Goal: Information Seeking & Learning: Check status

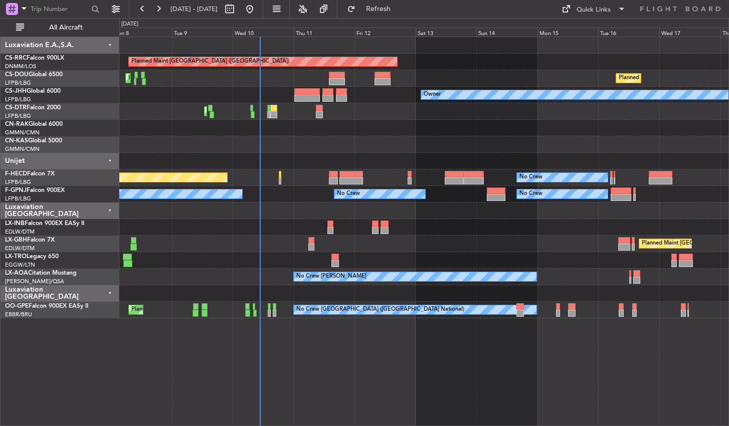
click at [266, 369] on div "Planned Maint [GEOGRAPHIC_DATA] ([GEOGRAPHIC_DATA]) Planned Maint [GEOGRAPHIC_D…" at bounding box center [424, 232] width 610 height 390
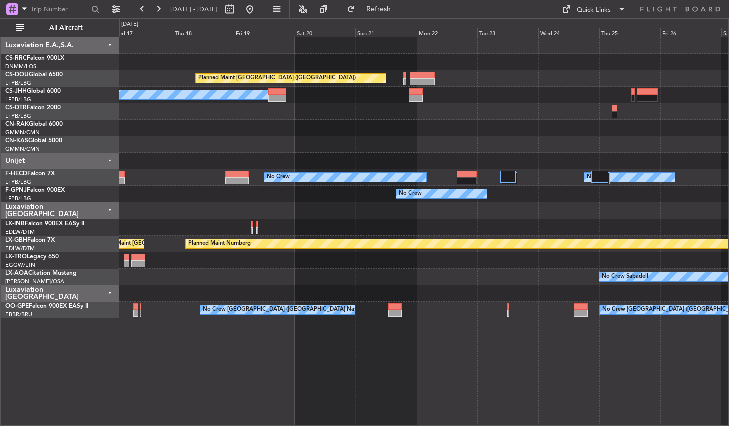
click at [285, 400] on div "Planned Maint [GEOGRAPHIC_DATA] ([GEOGRAPHIC_DATA]) Planned Maint [GEOGRAPHIC_D…" at bounding box center [424, 232] width 610 height 390
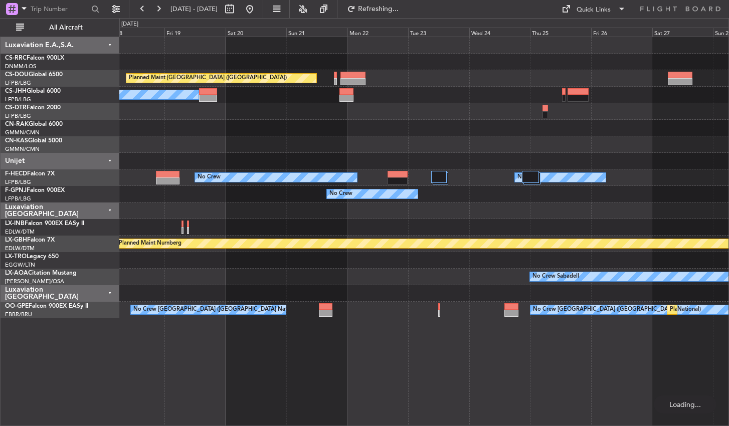
click at [255, 352] on div "Planned Maint [GEOGRAPHIC_DATA] ([GEOGRAPHIC_DATA]) Planned Maint [GEOGRAPHIC_D…" at bounding box center [424, 232] width 610 height 390
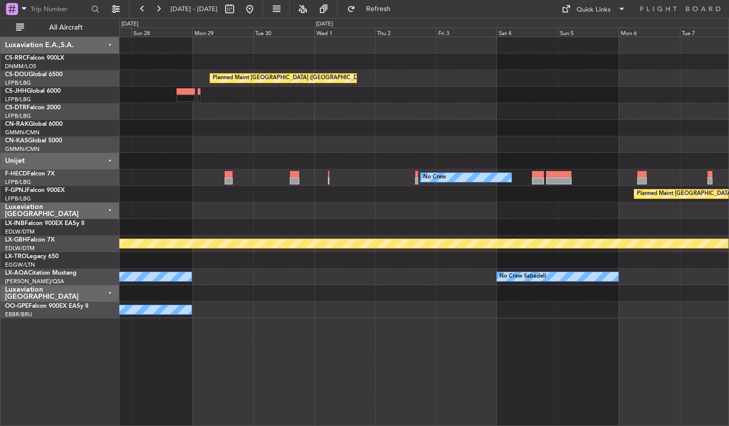
click at [262, 411] on div "Planned Maint [GEOGRAPHIC_DATA] ([GEOGRAPHIC_DATA]) No Crew No Crew Planned Mai…" at bounding box center [424, 232] width 610 height 390
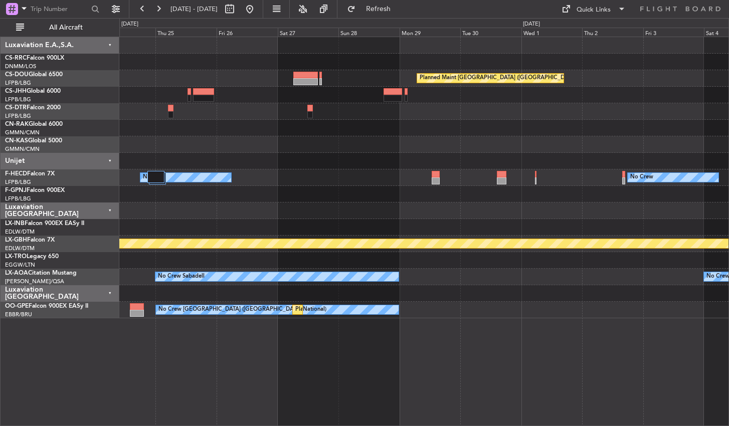
click at [583, 333] on div "Planned Maint [GEOGRAPHIC_DATA] ([GEOGRAPHIC_DATA]) No Crew No Crew No Crew Pla…" at bounding box center [424, 232] width 610 height 390
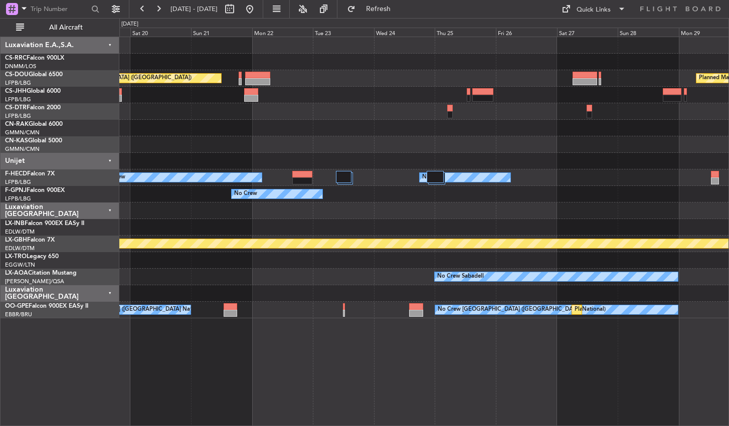
click at [537, 381] on div "Planned Maint [GEOGRAPHIC_DATA] ([GEOGRAPHIC_DATA]) Planned Maint [GEOGRAPHIC_D…" at bounding box center [424, 232] width 610 height 390
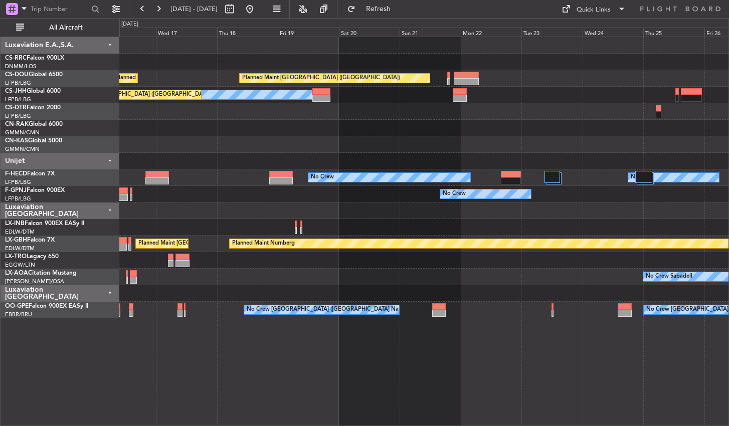
click at [729, 372] on html "[DATE] - [DATE] Refresh Quick Links All Aircraft Planned Maint [GEOGRAPHIC_DATA…" at bounding box center [364, 213] width 729 height 426
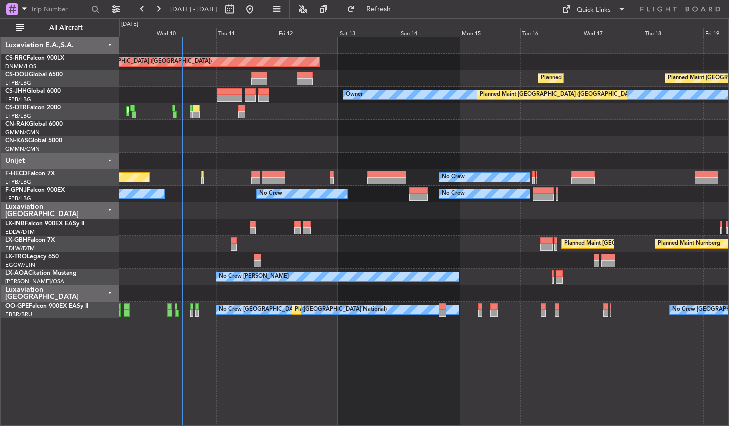
click at [514, 367] on div "Planned Maint [GEOGRAPHIC_DATA] ([GEOGRAPHIC_DATA]) Planned Maint [GEOGRAPHIC_D…" at bounding box center [424, 232] width 610 height 390
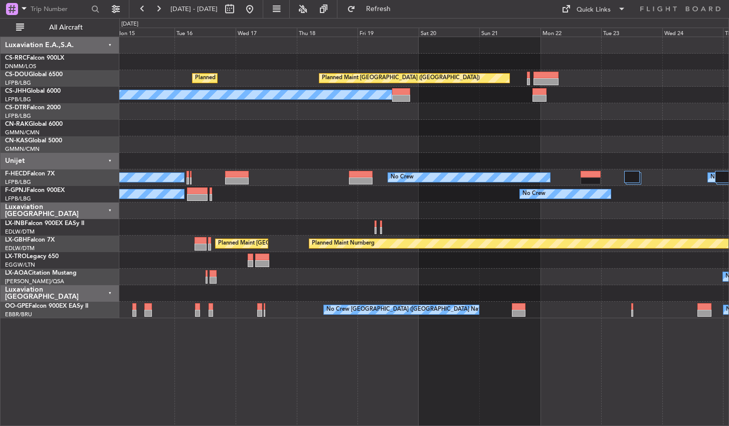
click at [250, 383] on div "Planned Maint [GEOGRAPHIC_DATA] ([GEOGRAPHIC_DATA]) Planned Maint [GEOGRAPHIC_D…" at bounding box center [424, 232] width 610 height 390
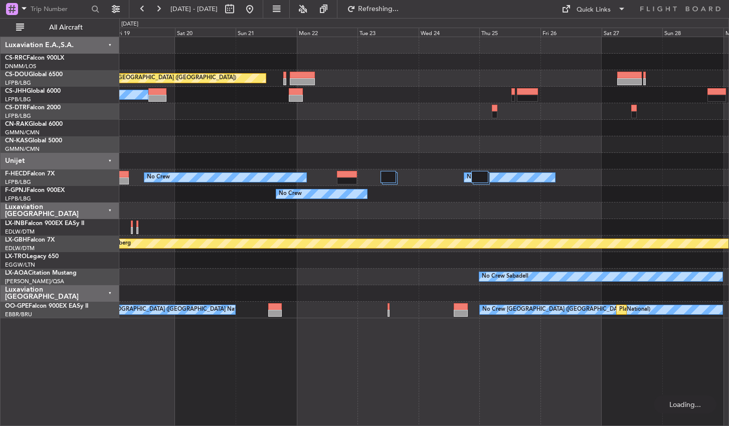
click at [234, 367] on div "Planned Maint [GEOGRAPHIC_DATA] ([GEOGRAPHIC_DATA]) Planned Maint [GEOGRAPHIC_D…" at bounding box center [424, 232] width 610 height 390
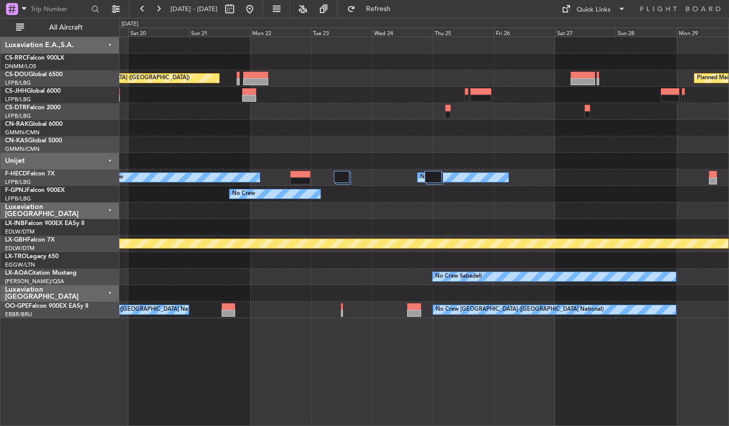
click at [313, 378] on div "Planned Maint [GEOGRAPHIC_DATA] ([GEOGRAPHIC_DATA]) Planned Maint [GEOGRAPHIC_D…" at bounding box center [424, 232] width 610 height 390
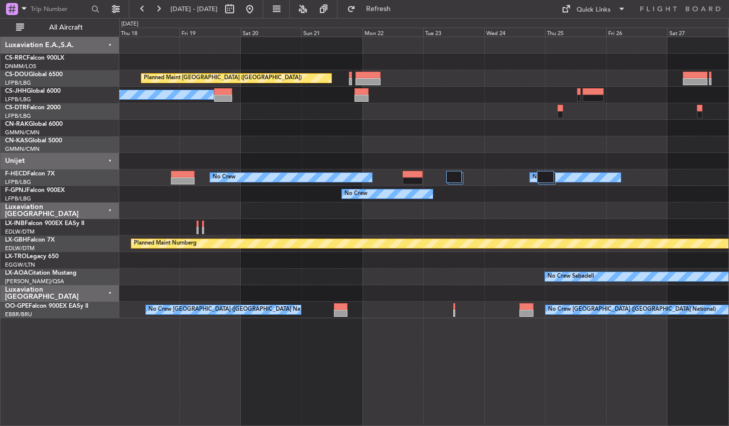
click at [576, 338] on div "Planned Maint [GEOGRAPHIC_DATA] ([GEOGRAPHIC_DATA]) Planned Maint [GEOGRAPHIC_D…" at bounding box center [424, 232] width 610 height 390
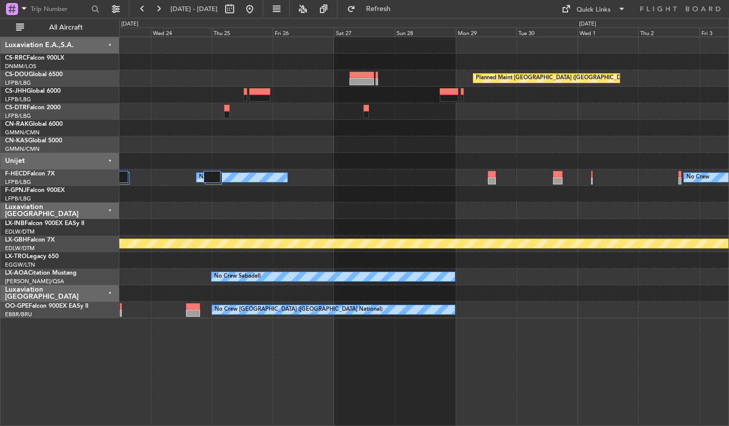
click at [154, 399] on div "Planned Maint [GEOGRAPHIC_DATA] ([GEOGRAPHIC_DATA]) Planned Maint [GEOGRAPHIC_D…" at bounding box center [424, 232] width 610 height 390
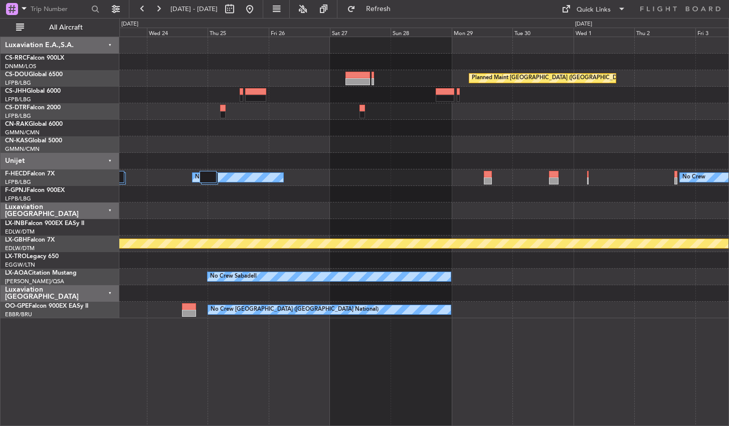
click at [533, 362] on div "Planned Maint [GEOGRAPHIC_DATA] ([GEOGRAPHIC_DATA]) Planned Maint [GEOGRAPHIC_D…" at bounding box center [424, 232] width 610 height 390
click at [413, 368] on div "Planned Maint [GEOGRAPHIC_DATA] ([GEOGRAPHIC_DATA]) Planned Maint [GEOGRAPHIC_D…" at bounding box center [424, 232] width 610 height 390
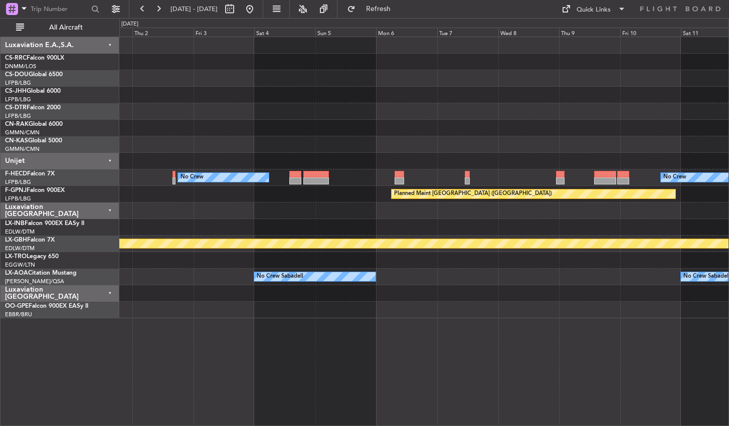
click at [241, 314] on div "Planned Maint [GEOGRAPHIC_DATA] ([GEOGRAPHIC_DATA]) No Crew No Crew Planned Mai…" at bounding box center [424, 232] width 610 height 390
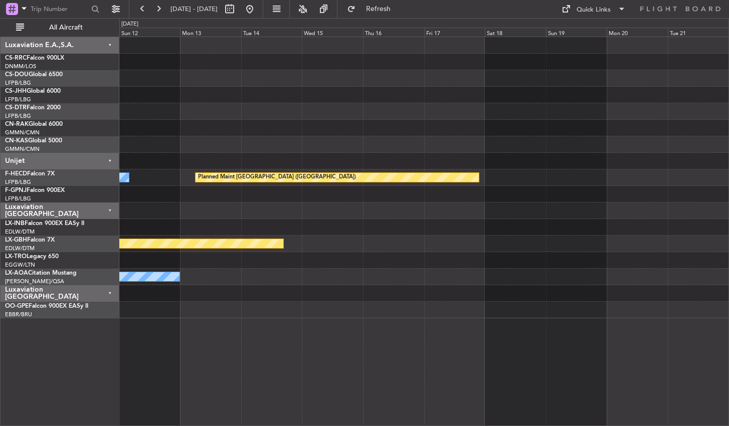
click at [0, 349] on html "[DATE] - [DATE] Refresh Quick Links All Aircraft No Crew Planned Maint [GEOGRAP…" at bounding box center [364, 213] width 729 height 426
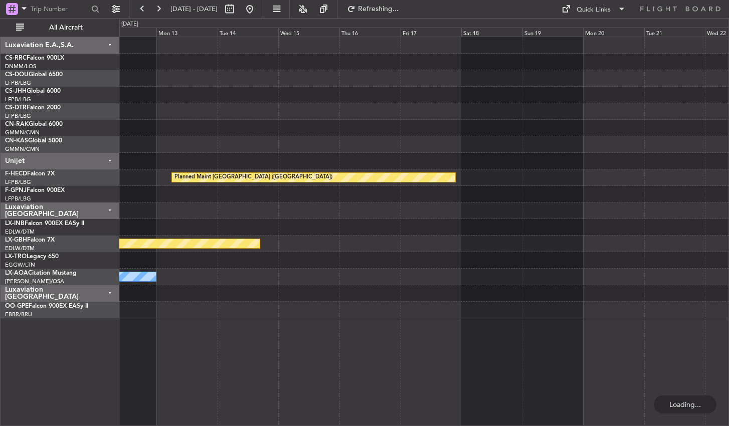
click at [439, 388] on div "Planned Maint [GEOGRAPHIC_DATA] ([GEOGRAPHIC_DATA]) No Crew Planned Maint [GEOG…" at bounding box center [424, 232] width 610 height 390
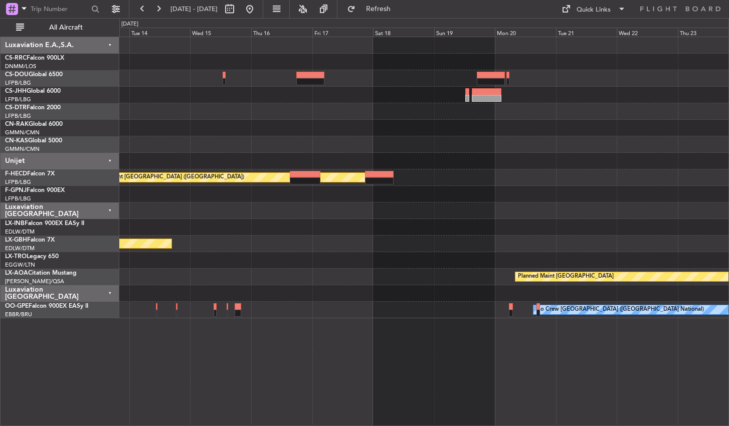
click at [666, 347] on div "Planned Maint [GEOGRAPHIC_DATA] ([GEOGRAPHIC_DATA]) No Crew Planned Maint Nurnb…" at bounding box center [424, 232] width 610 height 390
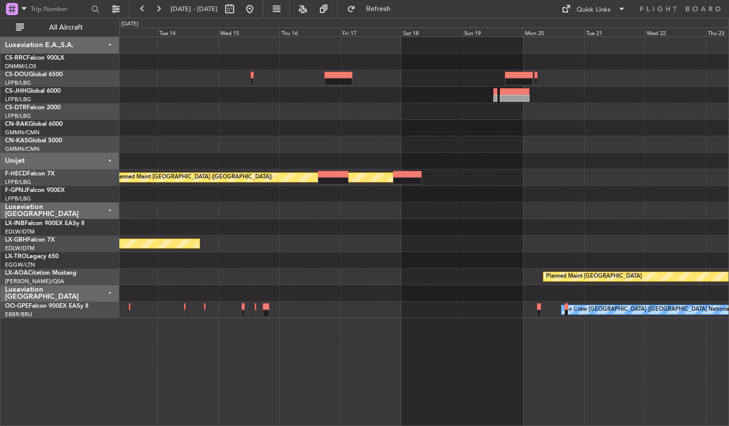
click at [348, 355] on div "Planned Maint [GEOGRAPHIC_DATA] ([GEOGRAPHIC_DATA]) No Crew Planned Maint [GEOG…" at bounding box center [424, 232] width 610 height 390
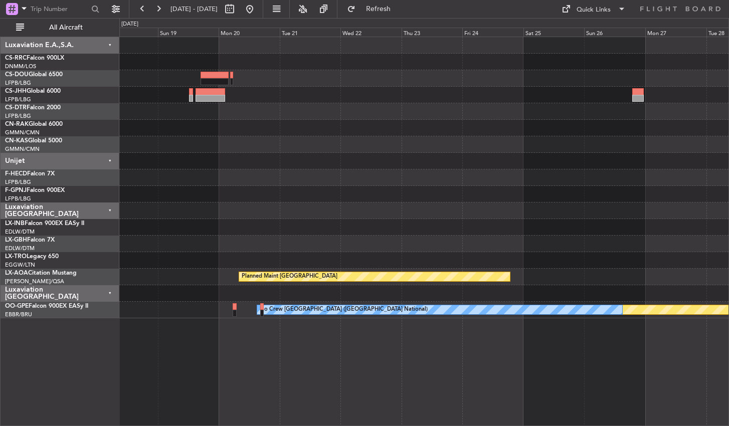
click at [412, 370] on div "Planned Maint [GEOGRAPHIC_DATA] ([GEOGRAPHIC_DATA]) Planned Maint [GEOGRAPHIC_D…" at bounding box center [424, 232] width 610 height 390
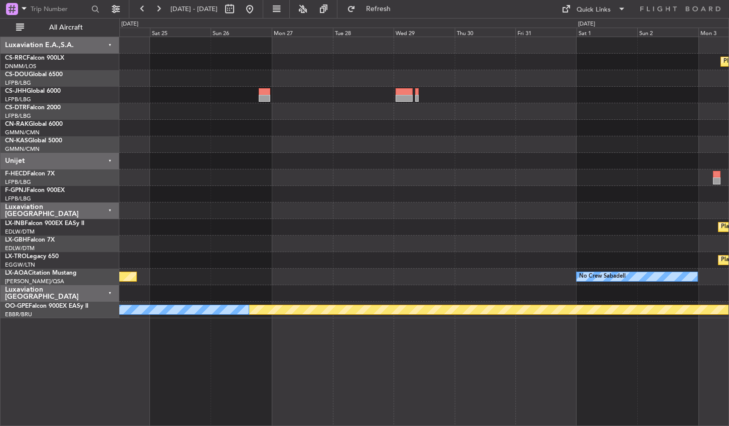
click at [438, 386] on div "Planned Maint [GEOGRAPHIC_DATA] ([GEOGRAPHIC_DATA]) Planned Maint [GEOGRAPHIC_D…" at bounding box center [424, 232] width 610 height 390
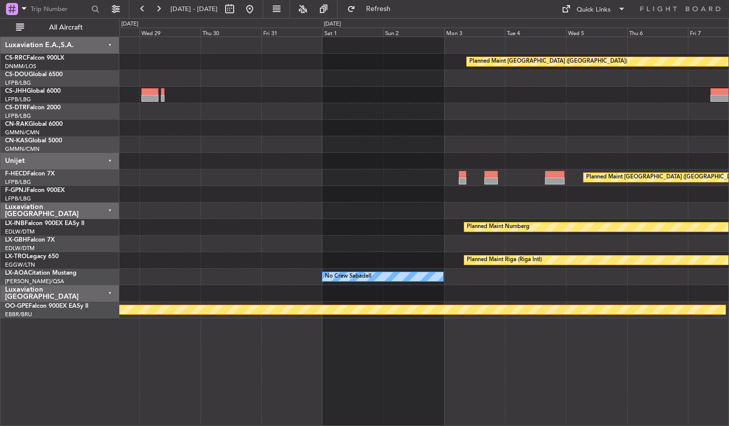
click at [334, 404] on div "Planned Maint [GEOGRAPHIC_DATA] ([GEOGRAPHIC_DATA]) Planned Maint [GEOGRAPHIC_D…" at bounding box center [424, 232] width 610 height 390
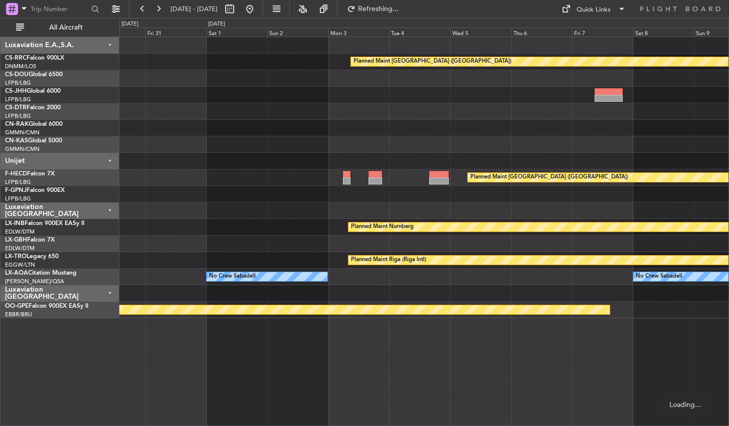
click at [342, 381] on div "Planned Maint [GEOGRAPHIC_DATA] ([GEOGRAPHIC_DATA]) Planned Maint [GEOGRAPHIC_D…" at bounding box center [424, 232] width 610 height 390
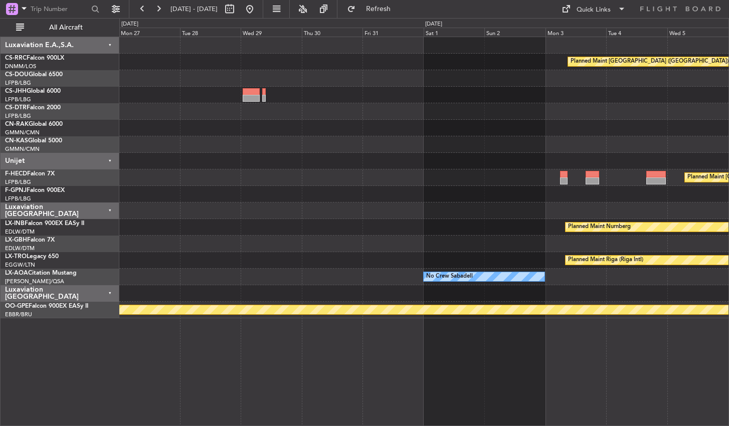
click at [599, 369] on div "Planned Maint [GEOGRAPHIC_DATA] ([GEOGRAPHIC_DATA]) Planned Maint [GEOGRAPHIC_D…" at bounding box center [424, 232] width 610 height 390
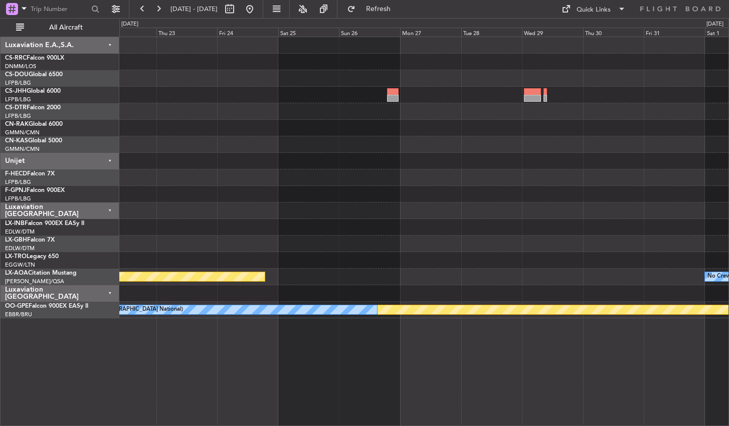
click at [469, 359] on div "Planned Maint [GEOGRAPHIC_DATA] ([GEOGRAPHIC_DATA]) Planned Maint Nurnberg Plan…" at bounding box center [424, 232] width 610 height 390
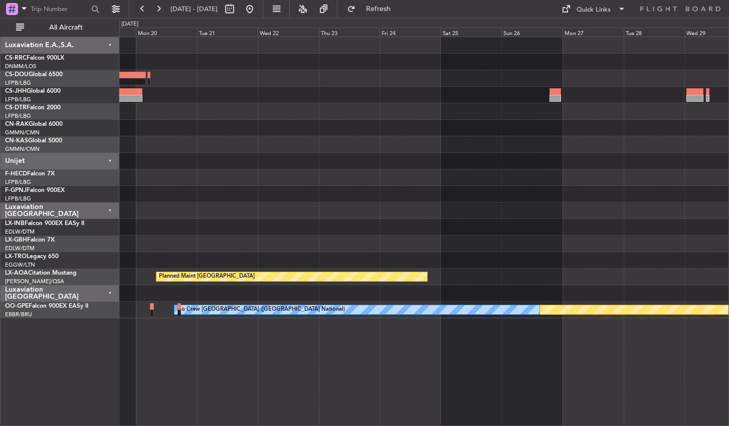
click at [642, 359] on div "Planned Maint [GEOGRAPHIC_DATA] ([GEOGRAPHIC_DATA]) Planned Maint [GEOGRAPHIC_D…" at bounding box center [424, 232] width 610 height 390
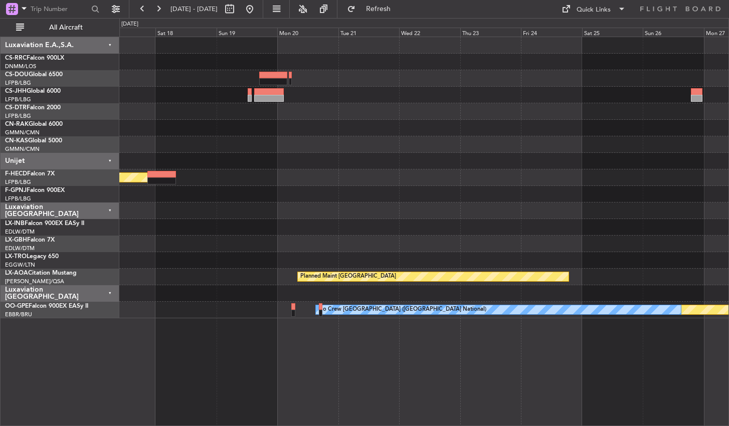
click at [427, 361] on div "Planned Maint [GEOGRAPHIC_DATA] ([GEOGRAPHIC_DATA]) Planned Maint [GEOGRAPHIC_D…" at bounding box center [424, 232] width 610 height 390
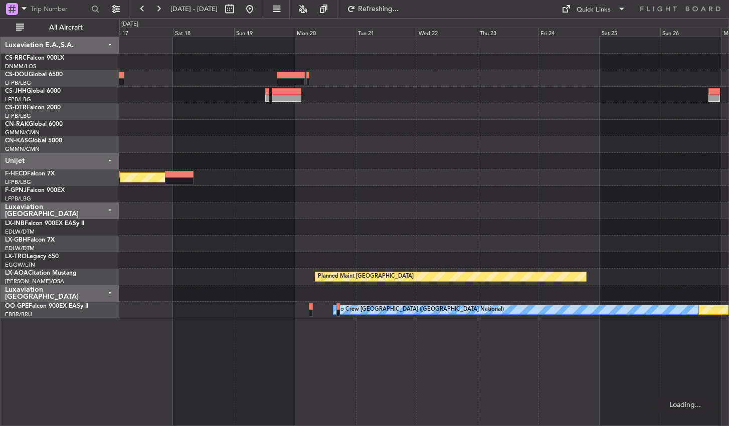
click at [529, 328] on div "Planned Maint [GEOGRAPHIC_DATA] ([GEOGRAPHIC_DATA]) Planned Maint Nurnberg Plan…" at bounding box center [424, 232] width 610 height 390
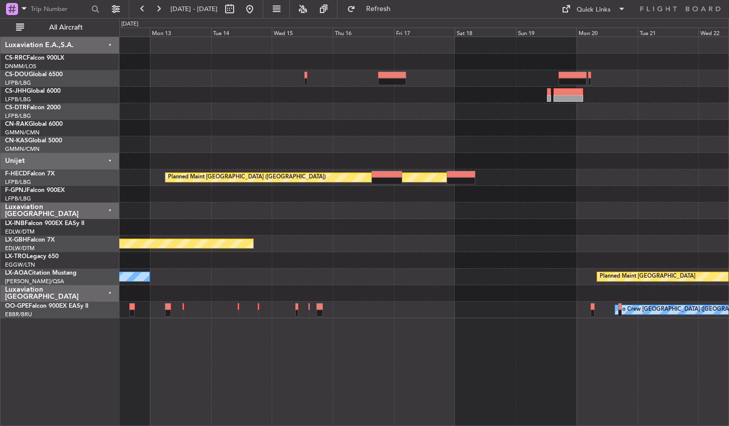
click at [444, 350] on div "Planned Maint [GEOGRAPHIC_DATA] ([GEOGRAPHIC_DATA]) No Crew Planned Maint [GEOG…" at bounding box center [424, 232] width 610 height 390
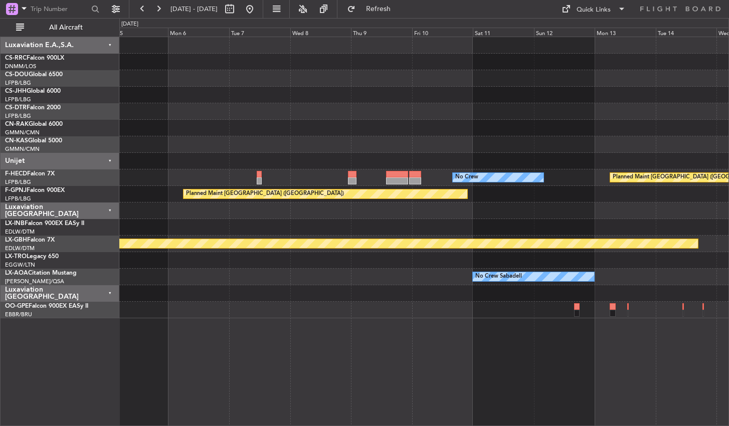
click at [563, 358] on div "Planned Maint [GEOGRAPHIC_DATA] ([GEOGRAPHIC_DATA]) No Crew Planned Maint [GEOG…" at bounding box center [424, 232] width 610 height 390
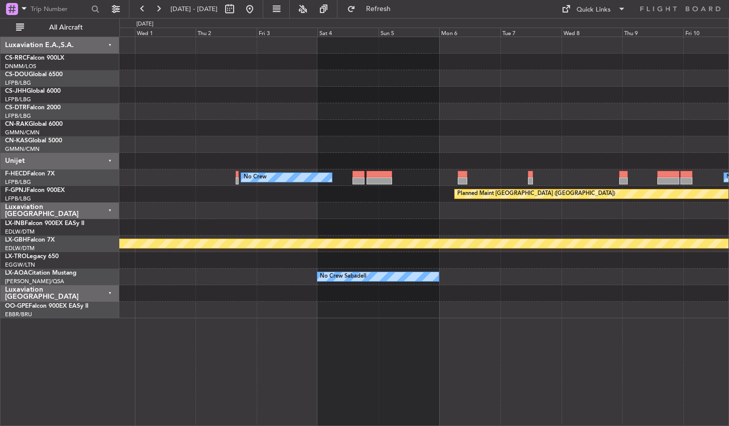
click at [406, 365] on div "No Crew No Crew Planned Maint [GEOGRAPHIC_DATA] ([GEOGRAPHIC_DATA]) Planned Mai…" at bounding box center [424, 232] width 610 height 390
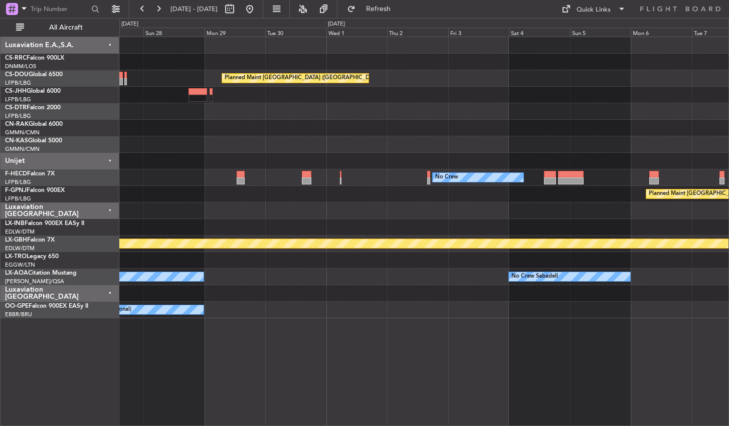
click at [558, 381] on div "Planned Maint [GEOGRAPHIC_DATA] ([GEOGRAPHIC_DATA]) No Crew No Crew Planned Mai…" at bounding box center [424, 232] width 610 height 390
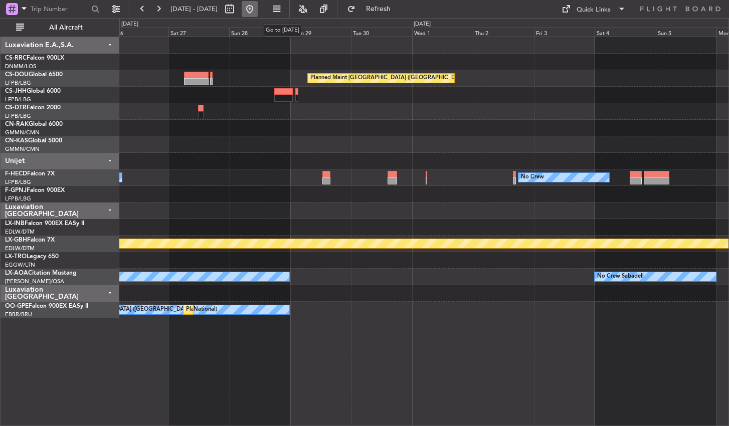
click at [258, 13] on button at bounding box center [250, 9] width 16 height 16
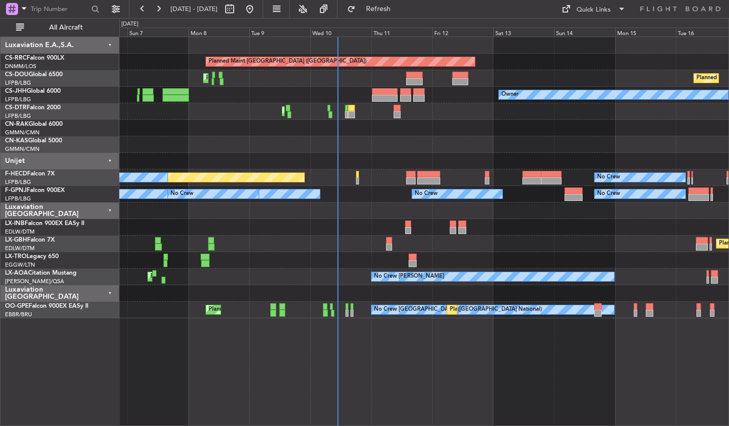
click at [415, 375] on div "Planned Maint [GEOGRAPHIC_DATA] ([GEOGRAPHIC_DATA]) Planned Maint [GEOGRAPHIC_D…" at bounding box center [424, 232] width 610 height 390
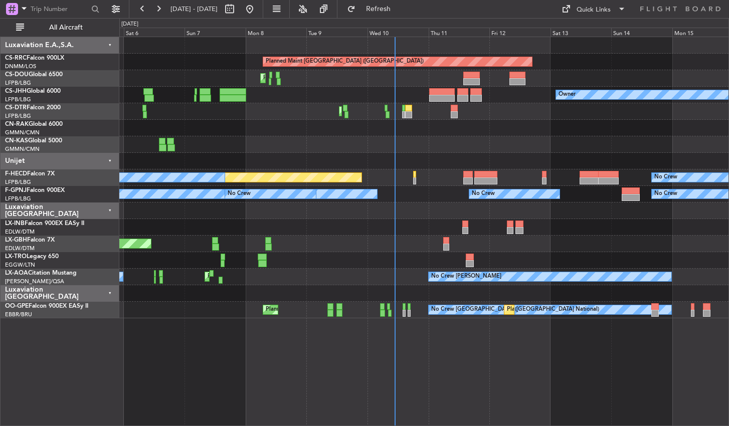
click at [363, 376] on div "Planned Maint [GEOGRAPHIC_DATA] ([GEOGRAPHIC_DATA]) Planned Maint [GEOGRAPHIC_D…" at bounding box center [424, 232] width 610 height 390
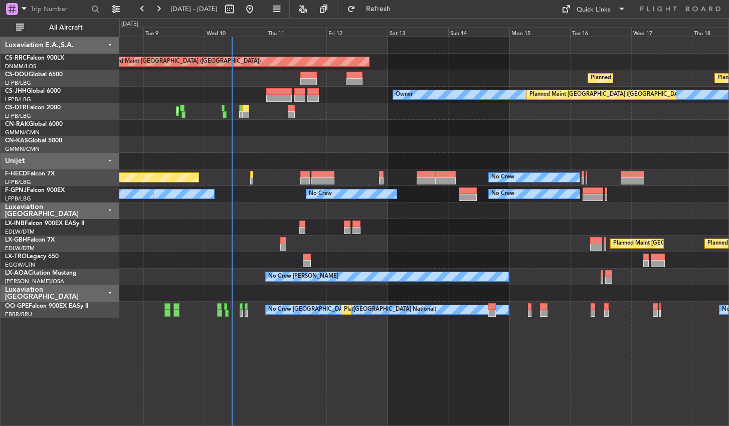
click at [316, 385] on div "Planned Maint [GEOGRAPHIC_DATA] ([GEOGRAPHIC_DATA]) Planned Maint [GEOGRAPHIC_D…" at bounding box center [424, 232] width 610 height 390
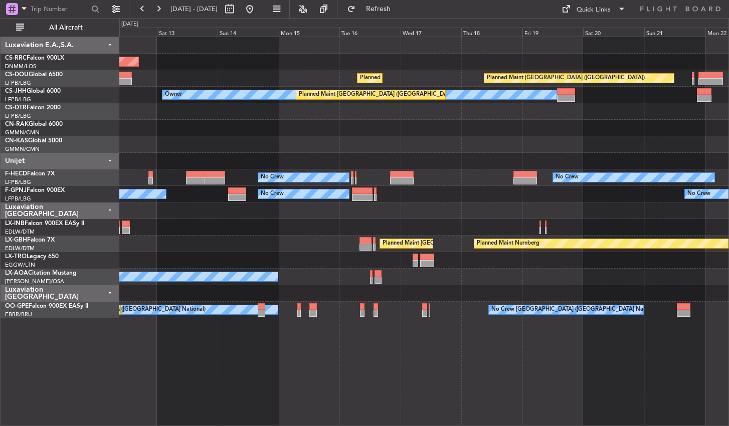
click at [433, 396] on div "Planned Maint [GEOGRAPHIC_DATA] ([GEOGRAPHIC_DATA]) Planned Maint [GEOGRAPHIC_D…" at bounding box center [424, 232] width 610 height 390
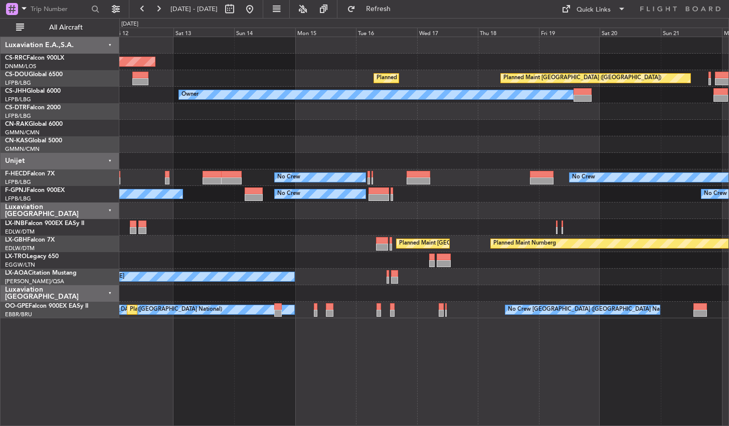
click at [346, 345] on div "Planned Maint [GEOGRAPHIC_DATA] ([GEOGRAPHIC_DATA]) Planned Maint [GEOGRAPHIC_D…" at bounding box center [424, 232] width 610 height 390
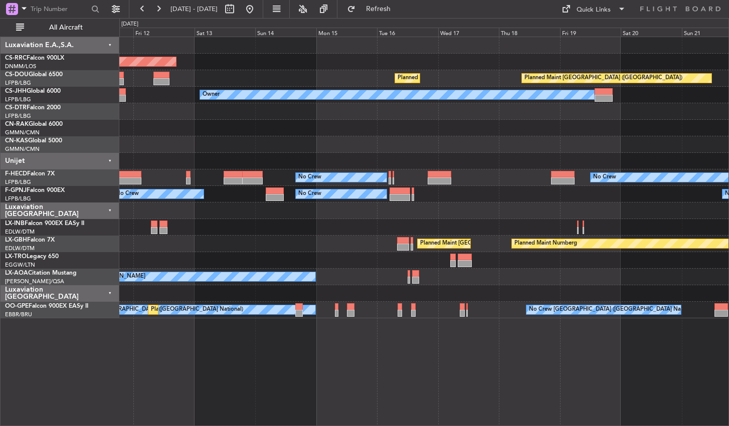
click at [367, 344] on div "Planned Maint [GEOGRAPHIC_DATA] ([GEOGRAPHIC_DATA]) Planned Maint [GEOGRAPHIC_D…" at bounding box center [424, 232] width 610 height 390
click at [361, 345] on div "Planned Maint [GEOGRAPHIC_DATA] ([GEOGRAPHIC_DATA]) Planned Maint [GEOGRAPHIC_D…" at bounding box center [424, 232] width 610 height 390
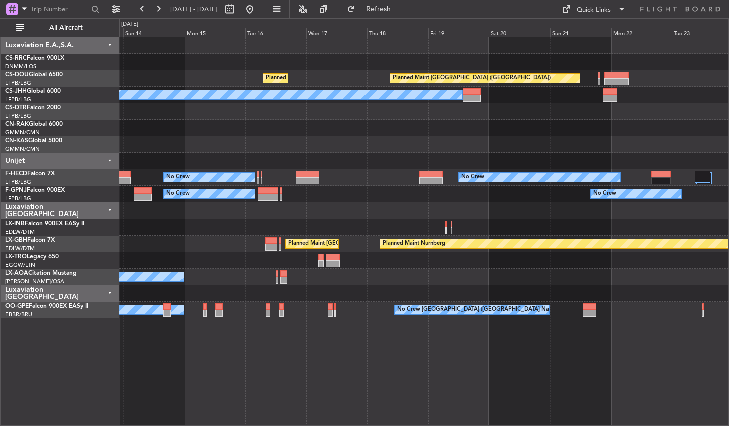
click at [72, 347] on div "Planned Maint [GEOGRAPHIC_DATA] ([GEOGRAPHIC_DATA]) Planned Maint [GEOGRAPHIC_D…" at bounding box center [364, 222] width 729 height 408
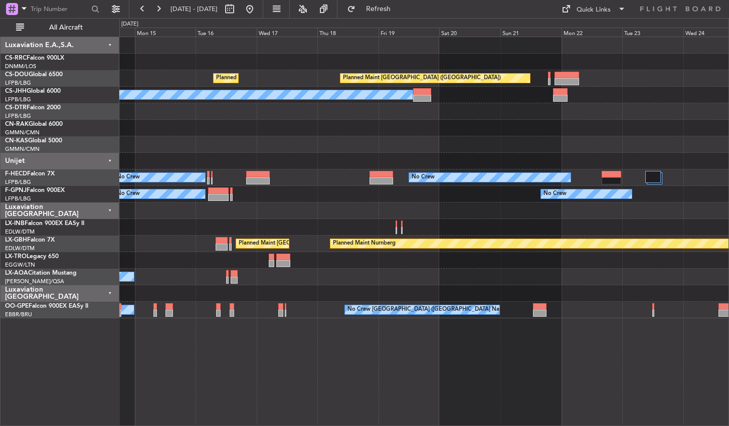
click at [111, 366] on div "Planned Maint [GEOGRAPHIC_DATA] ([GEOGRAPHIC_DATA]) Planned Maint [GEOGRAPHIC_D…" at bounding box center [364, 222] width 729 height 408
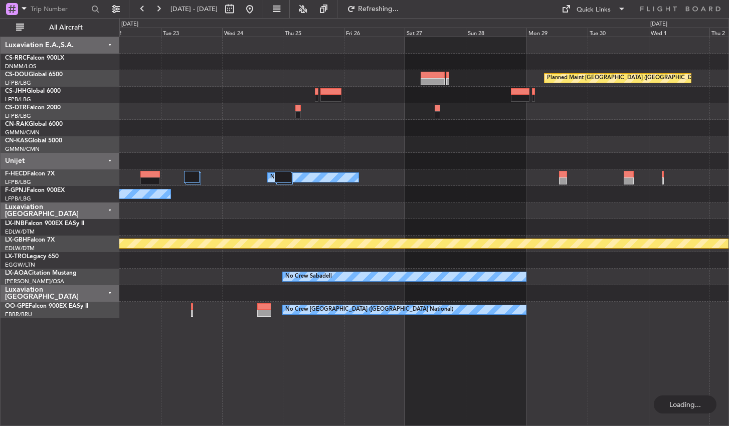
click at [259, 381] on div "Planned Maint [GEOGRAPHIC_DATA] ([GEOGRAPHIC_DATA]) Planned Maint [GEOGRAPHIC_D…" at bounding box center [424, 232] width 610 height 390
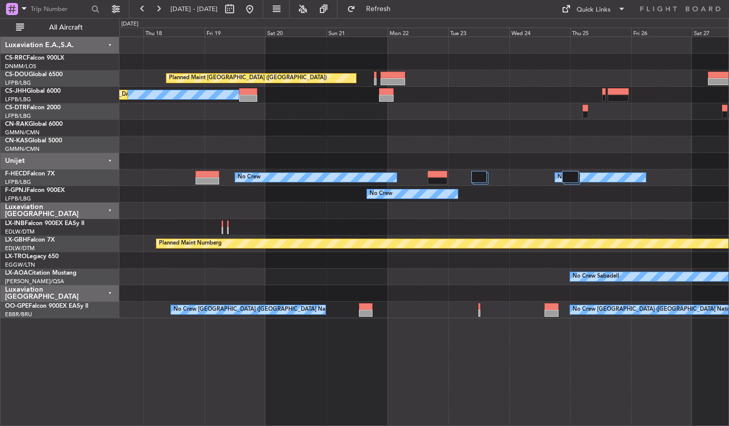
click at [563, 340] on div "Planned Maint [GEOGRAPHIC_DATA] ([GEOGRAPHIC_DATA]) Planned Maint [GEOGRAPHIC_D…" at bounding box center [424, 232] width 610 height 390
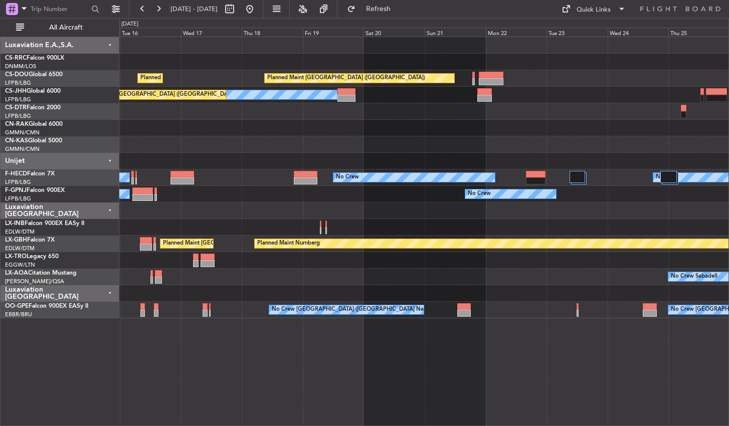
click at [492, 369] on div "Planned Maint [GEOGRAPHIC_DATA] ([GEOGRAPHIC_DATA]) Planned Maint [GEOGRAPHIC_D…" at bounding box center [424, 232] width 610 height 390
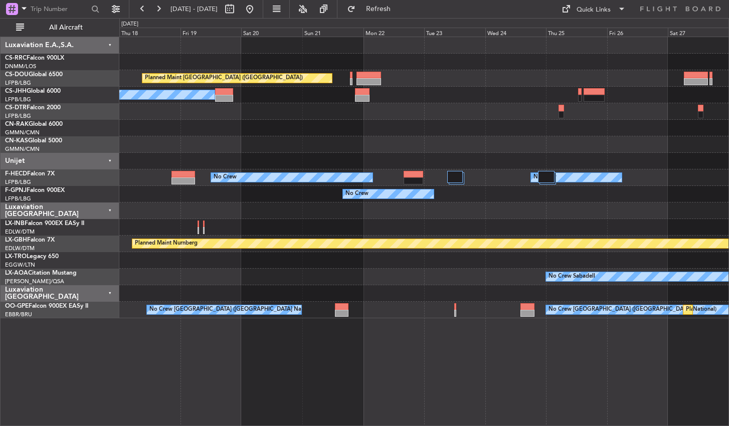
click at [348, 361] on div "Planned Maint [GEOGRAPHIC_DATA] ([GEOGRAPHIC_DATA]) Planned Maint [GEOGRAPHIC_D…" at bounding box center [424, 232] width 610 height 390
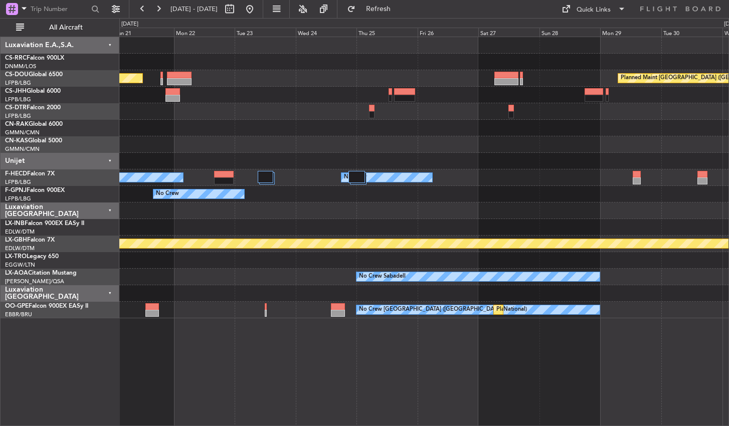
click at [156, 413] on div "Planned Maint [GEOGRAPHIC_DATA] ([GEOGRAPHIC_DATA]) Planned Maint [GEOGRAPHIC_D…" at bounding box center [424, 232] width 610 height 390
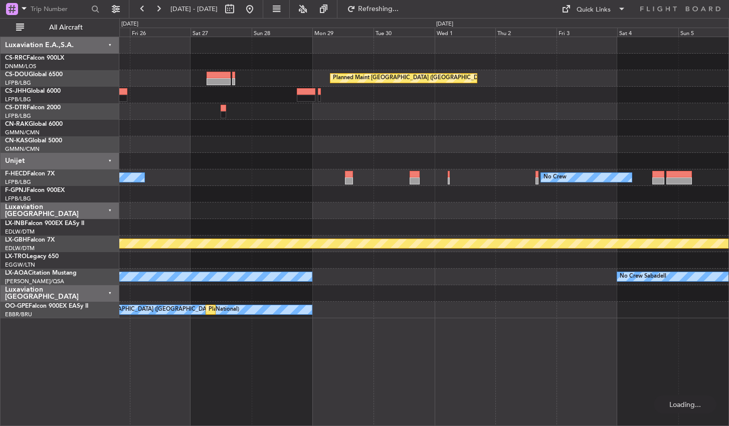
click at [198, 377] on div "Planned Maint [GEOGRAPHIC_DATA] ([GEOGRAPHIC_DATA]) No Crew No Crew Planned Mai…" at bounding box center [424, 232] width 610 height 390
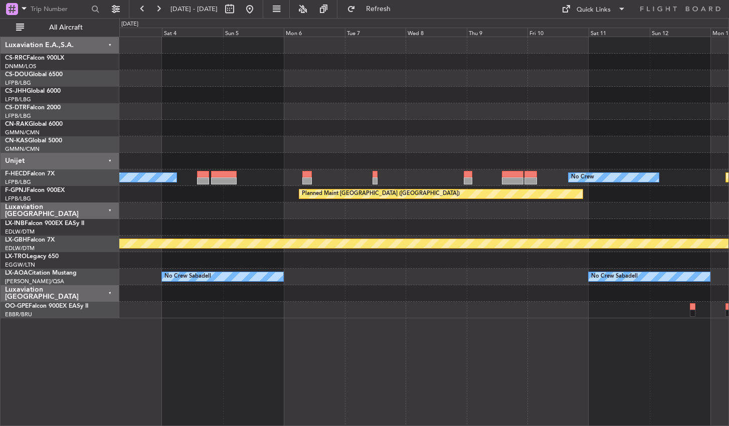
click at [229, 337] on div "Planned Maint [GEOGRAPHIC_DATA] ([GEOGRAPHIC_DATA]) No Crew No Crew Planned Mai…" at bounding box center [424, 232] width 610 height 390
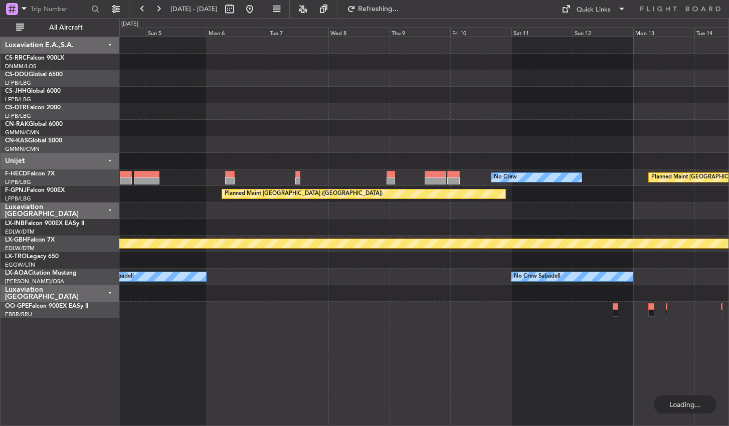
click at [290, 342] on div "No Crew Planned Maint [GEOGRAPHIC_DATA] ([GEOGRAPHIC_DATA]) No Crew Planned Mai…" at bounding box center [424, 232] width 610 height 390
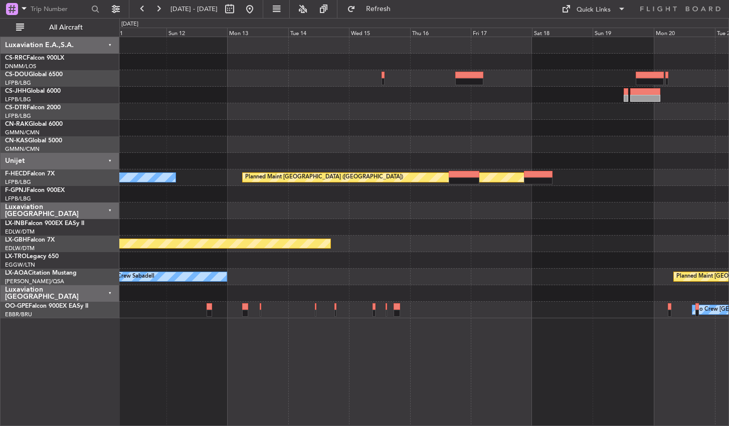
click at [271, 384] on div "Planned Maint [GEOGRAPHIC_DATA] ([GEOGRAPHIC_DATA]) No Crew Planned Maint [GEOG…" at bounding box center [424, 232] width 610 height 390
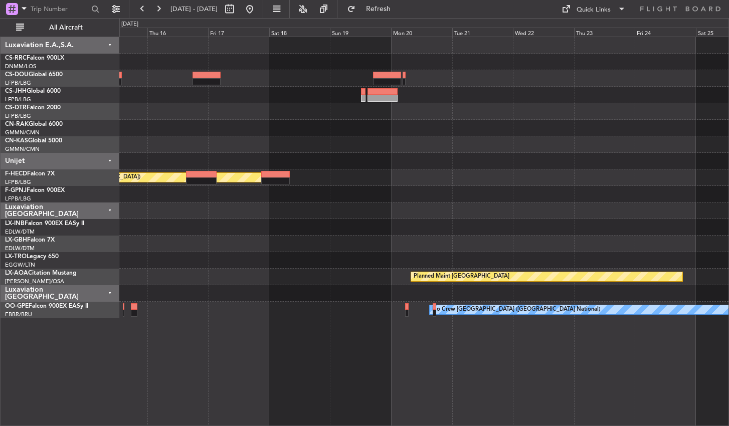
click at [344, 353] on div "Planned Maint [GEOGRAPHIC_DATA] ([GEOGRAPHIC_DATA]) Planned Maint Nurnberg Plan…" at bounding box center [424, 232] width 610 height 390
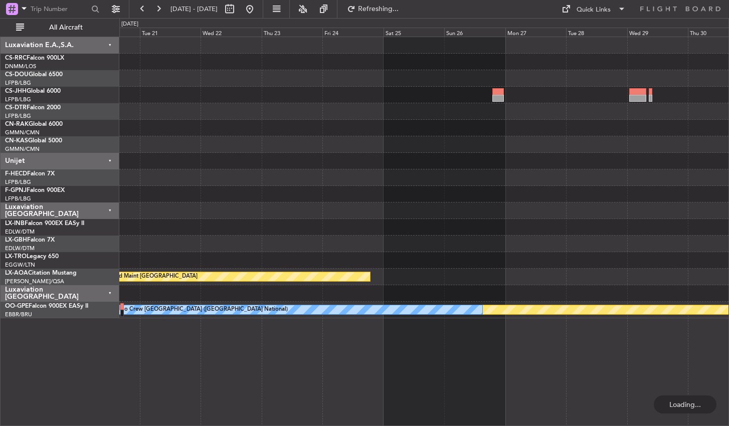
click at [291, 357] on div "Planned Maint [GEOGRAPHIC_DATA] No Crew Sabadell Planned Maint Nurnberg No Crew…" at bounding box center [424, 232] width 610 height 390
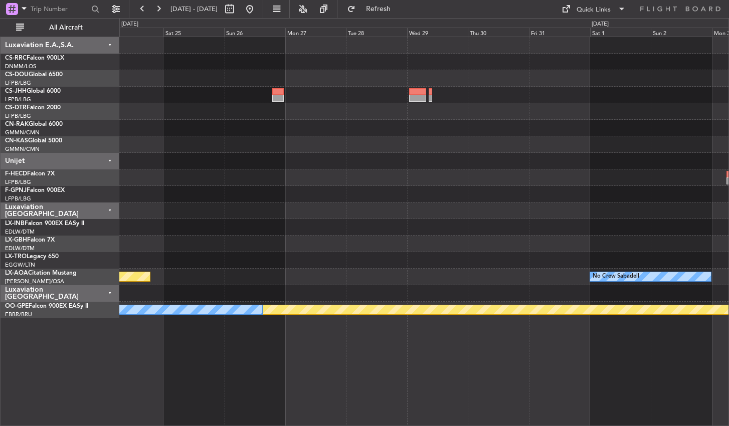
click at [403, 320] on div "Planned Maint [GEOGRAPHIC_DATA] ([GEOGRAPHIC_DATA]) Planned Maint [GEOGRAPHIC_D…" at bounding box center [424, 232] width 610 height 390
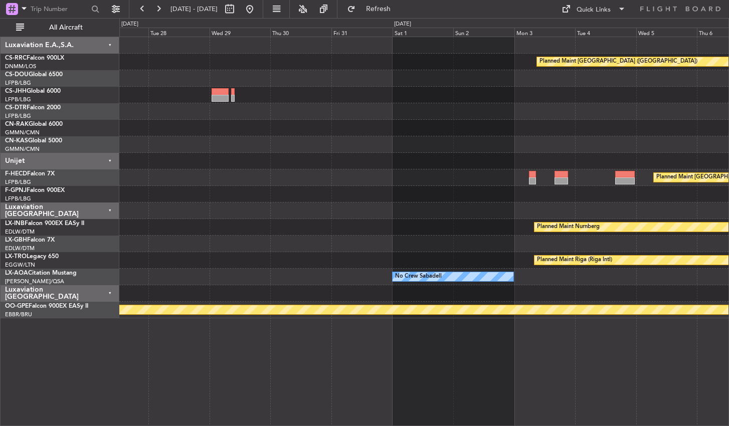
click at [393, 361] on div "Planned Maint [GEOGRAPHIC_DATA] ([GEOGRAPHIC_DATA]) Planned Maint [GEOGRAPHIC_D…" at bounding box center [424, 232] width 610 height 390
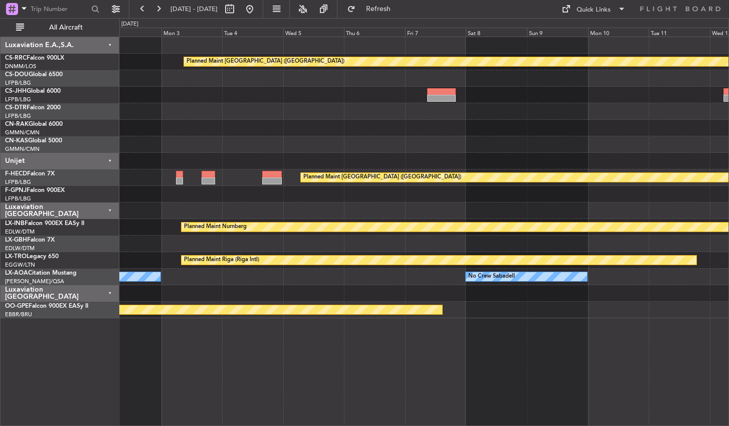
click at [281, 361] on div "Planned Maint [GEOGRAPHIC_DATA] ([GEOGRAPHIC_DATA]) Planned Maint [GEOGRAPHIC_D…" at bounding box center [424, 232] width 610 height 390
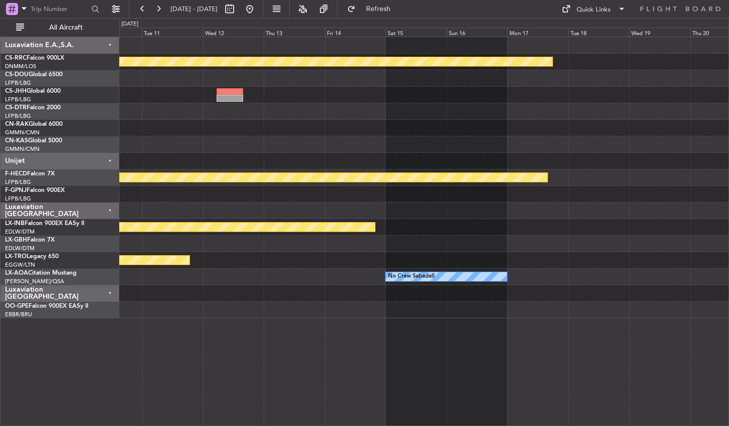
click at [157, 113] on div "Planned Maint [GEOGRAPHIC_DATA] ([GEOGRAPHIC_DATA]) Planned Maint [GEOGRAPHIC_D…" at bounding box center [423, 177] width 609 height 281
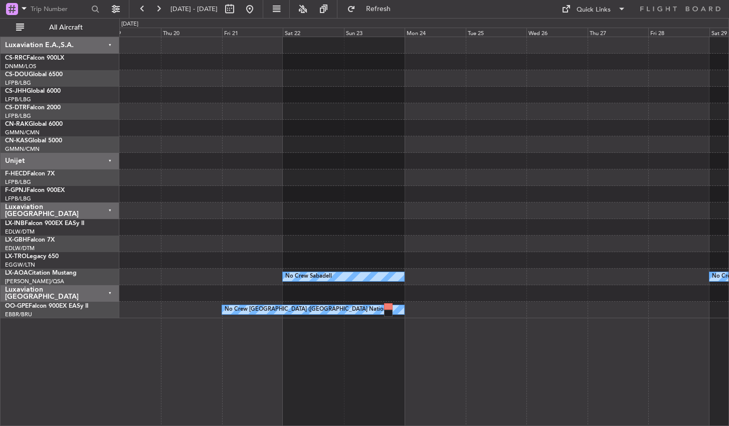
click at [355, 367] on div "Planned Maint [GEOGRAPHIC_DATA] ([GEOGRAPHIC_DATA]) Planned Maint [GEOGRAPHIC_D…" at bounding box center [424, 232] width 610 height 390
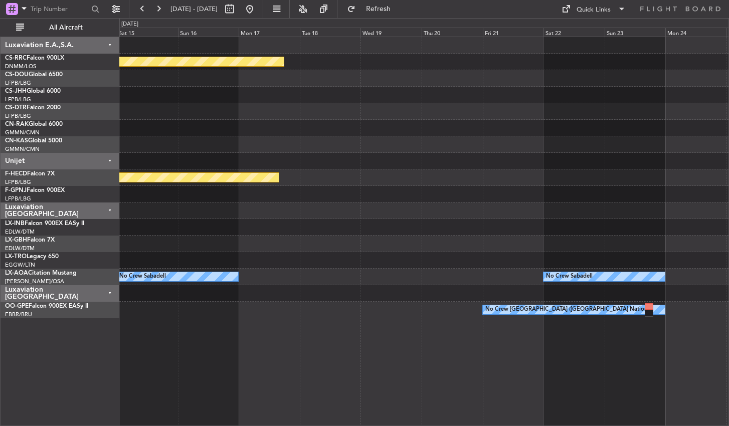
click at [558, 321] on div "Planned Maint [GEOGRAPHIC_DATA] ([GEOGRAPHIC_DATA]) Planned Maint [GEOGRAPHIC_D…" at bounding box center [424, 232] width 610 height 390
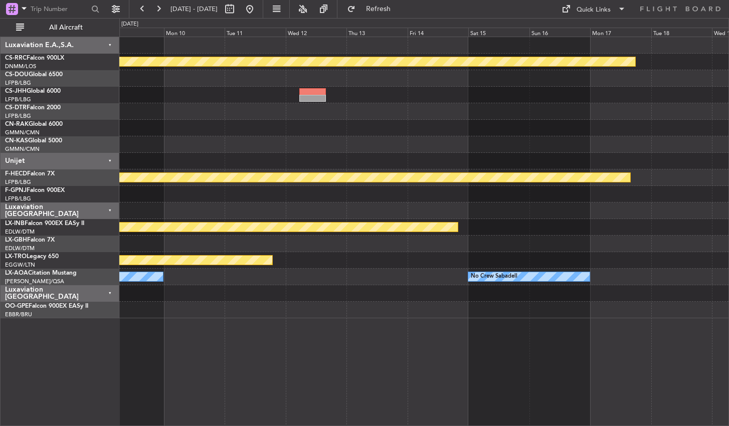
click at [379, 282] on div "Planned Maint [GEOGRAPHIC_DATA] ([GEOGRAPHIC_DATA]) Planned Maint [GEOGRAPHIC_D…" at bounding box center [424, 232] width 610 height 390
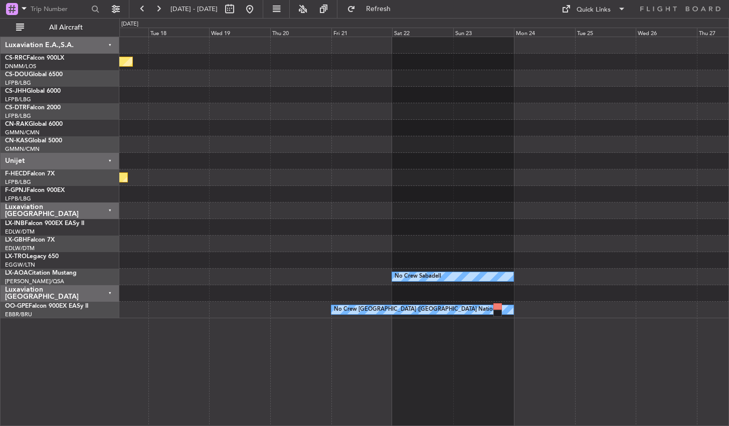
click at [334, 341] on div "Planned Maint [GEOGRAPHIC_DATA] ([GEOGRAPHIC_DATA]) Planned Maint [GEOGRAPHIC_D…" at bounding box center [424, 232] width 610 height 390
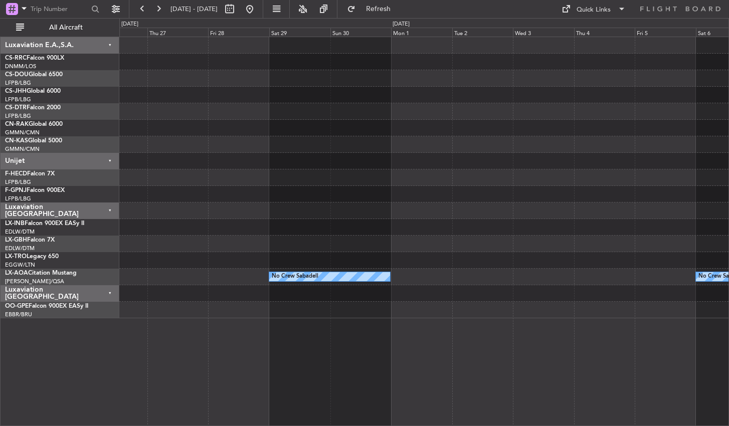
click at [80, 415] on div "No Crew Sabadell No Crew Sabadell Luxaviation E.A.,S.A. CS-RRC Falcon 900LX DNM…" at bounding box center [364, 222] width 729 height 408
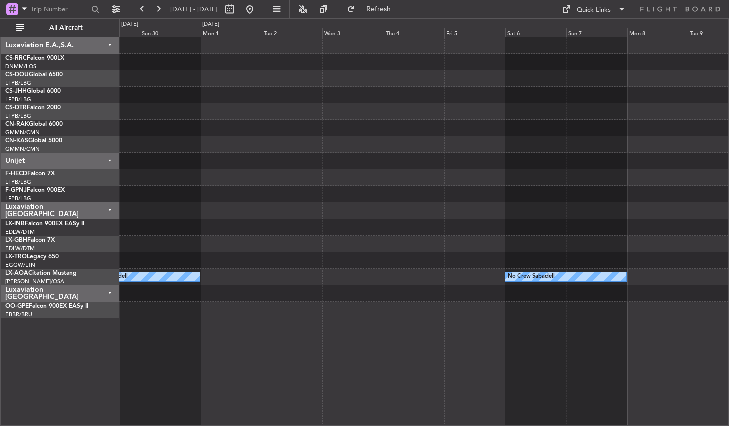
click at [128, 361] on div "No Crew Sabadell No Crew Sabadell" at bounding box center [424, 232] width 610 height 390
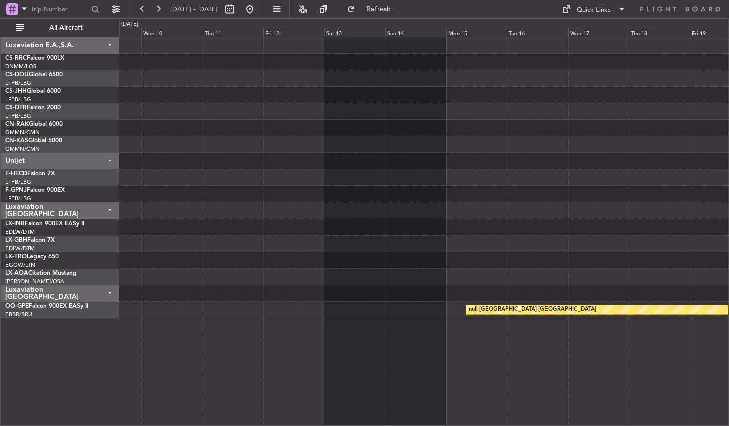
click at [192, 350] on div "No Crew Sabadell null [GEOGRAPHIC_DATA]-[GEOGRAPHIC_DATA]" at bounding box center [424, 232] width 610 height 390
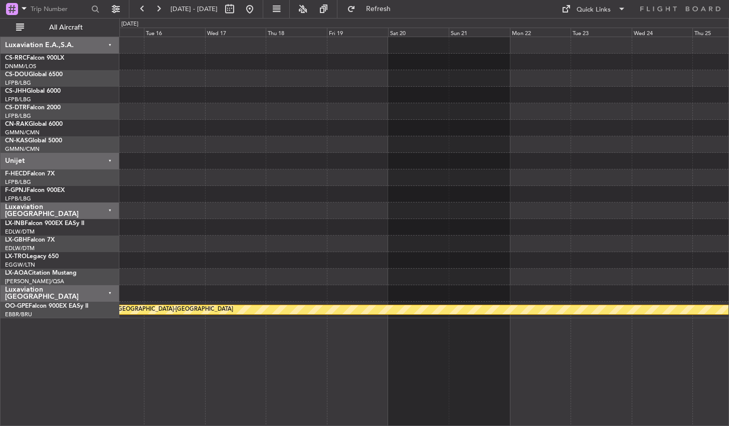
click at [235, 349] on div "null [GEOGRAPHIC_DATA]-[GEOGRAPHIC_DATA]" at bounding box center [424, 232] width 610 height 390
click at [315, 366] on div "null [GEOGRAPHIC_DATA]-[GEOGRAPHIC_DATA]" at bounding box center [424, 232] width 610 height 390
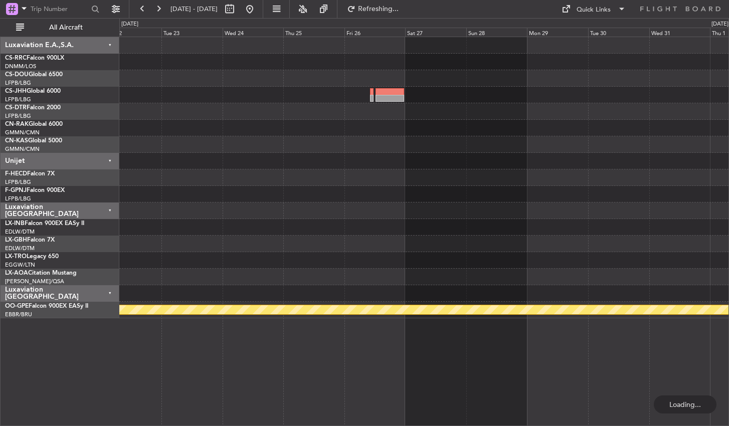
click at [281, 361] on div "null [GEOGRAPHIC_DATA]-[GEOGRAPHIC_DATA]" at bounding box center [424, 232] width 610 height 390
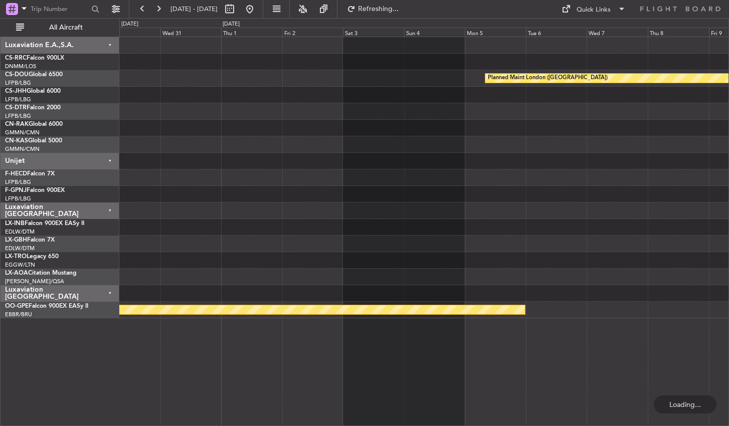
click at [221, 366] on div "Planned Maint London ([GEOGRAPHIC_DATA]) null [GEOGRAPHIC_DATA]-[GEOGRAPHIC_DAT…" at bounding box center [424, 232] width 610 height 390
